Goal: Task Accomplishment & Management: Use online tool/utility

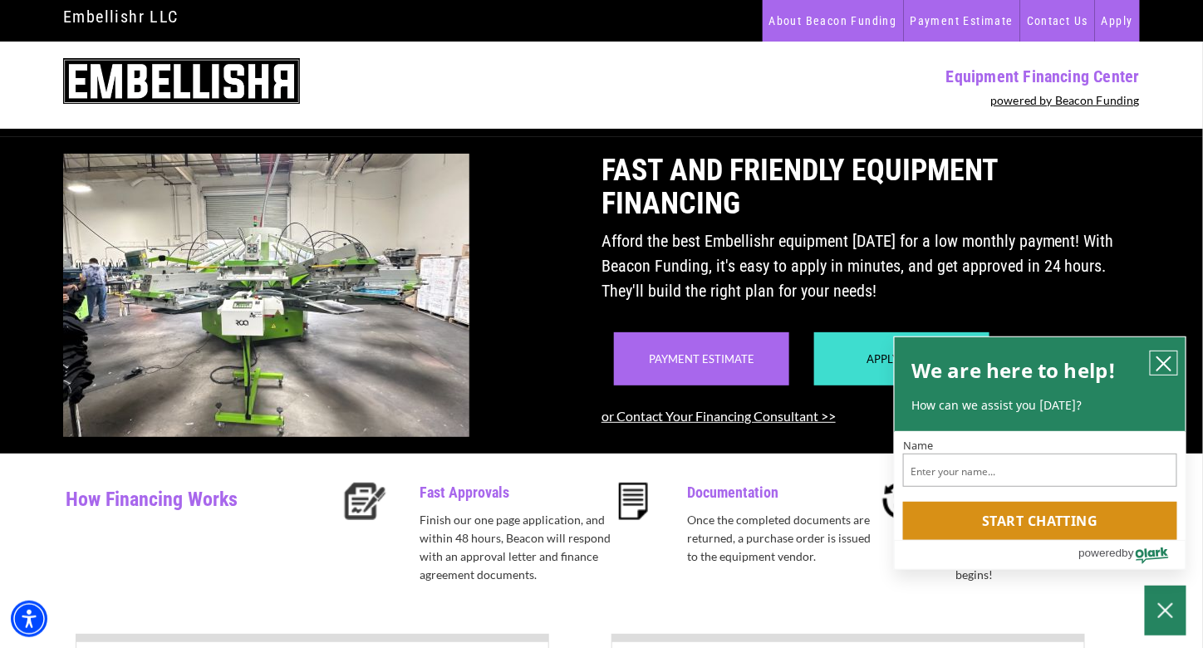
click at [1163, 361] on icon "close chatbox" at bounding box center [1164, 364] width 17 height 17
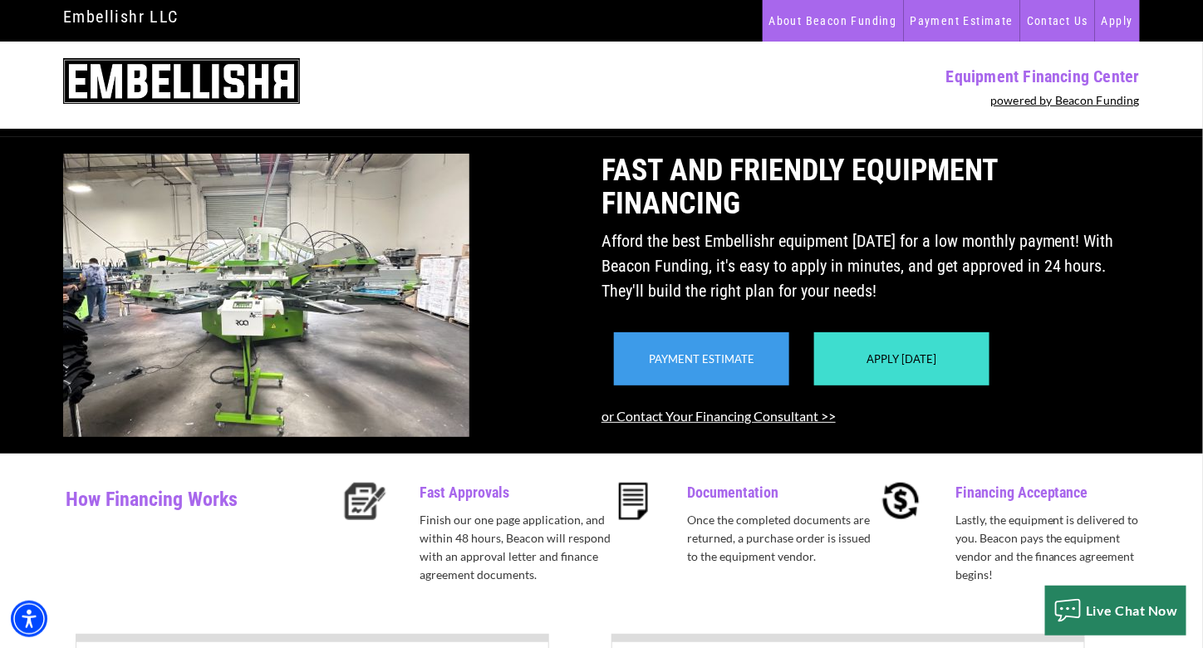
click at [764, 371] on div "Payment Estimate" at bounding box center [701, 358] width 175 height 53
click at [671, 366] on link "Payment Estimate" at bounding box center [702, 358] width 106 height 13
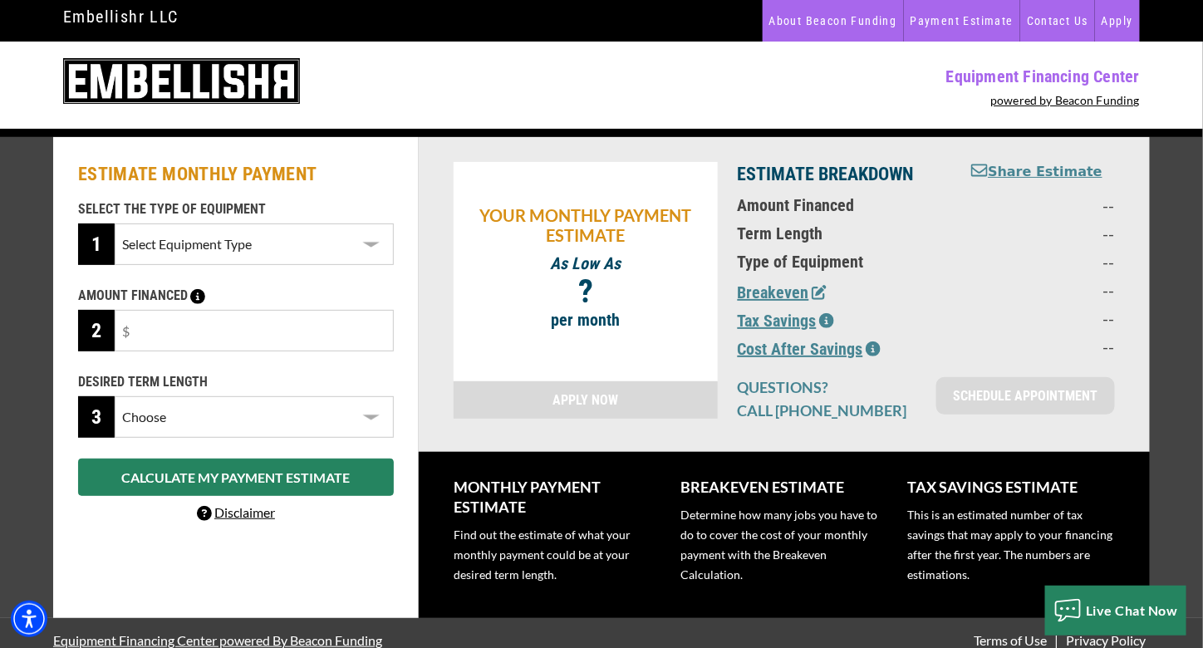
click at [377, 253] on select "Select Equipment Type Screen Printing" at bounding box center [254, 244] width 279 height 42
select select "2"
click at [115, 223] on select "Select Equipment Type Screen Printing" at bounding box center [254, 244] width 279 height 42
click at [317, 331] on input "text" at bounding box center [254, 331] width 279 height 42
type input "$90,000"
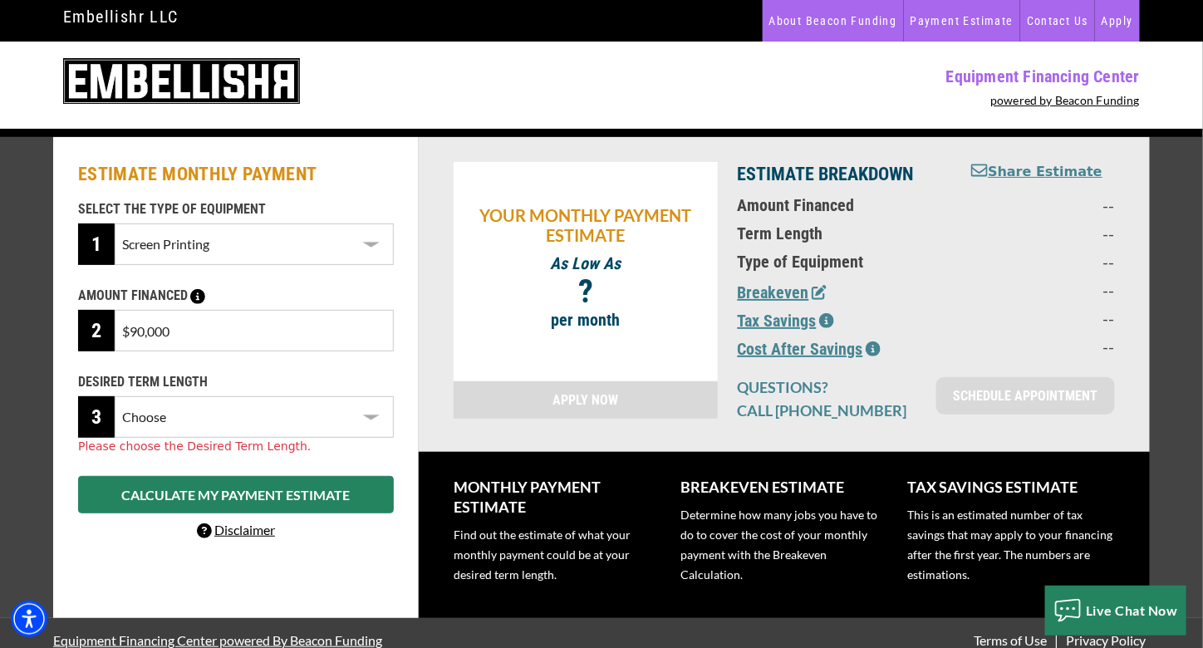
click at [369, 416] on select "Choose 36 Months 48 Months 60 Months" at bounding box center [254, 417] width 279 height 42
select select "60"
click at [115, 396] on select "Choose 36 Months 48 Months 60 Months" at bounding box center [254, 417] width 279 height 42
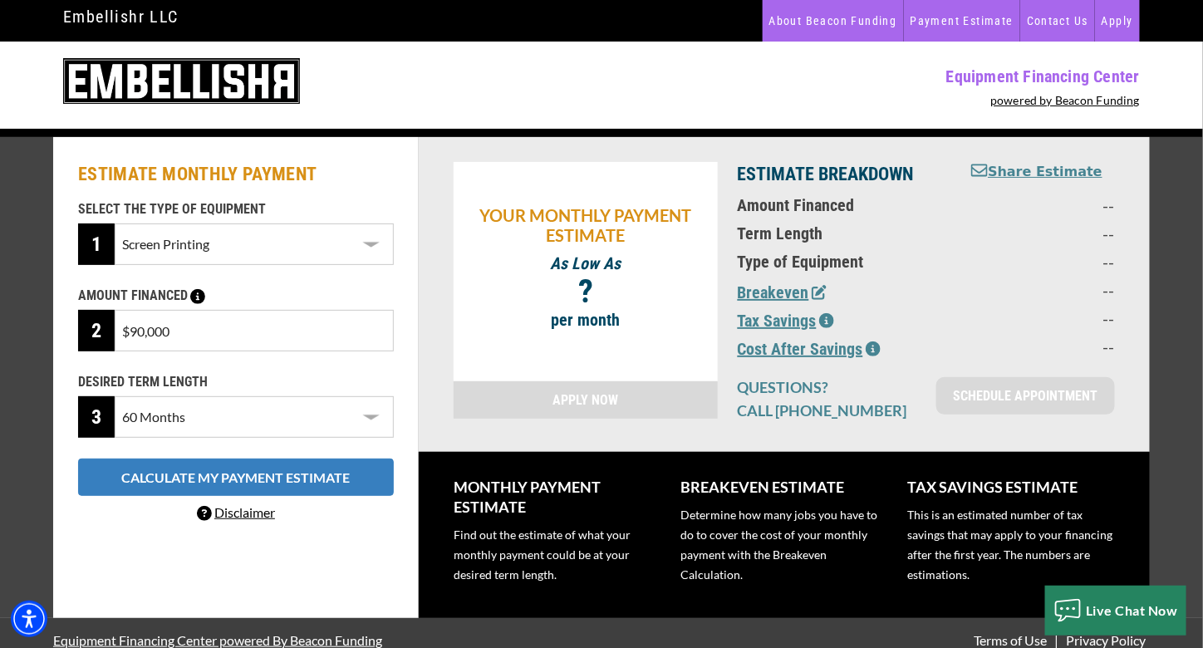
click at [312, 484] on button "CALCULATE MY PAYMENT ESTIMATE" at bounding box center [236, 477] width 316 height 37
